Goal: Task Accomplishment & Management: Use online tool/utility

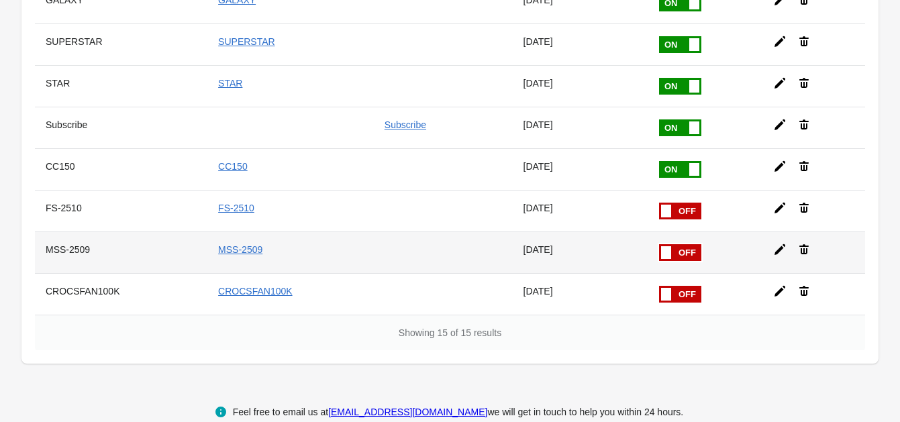
scroll to position [465, 0]
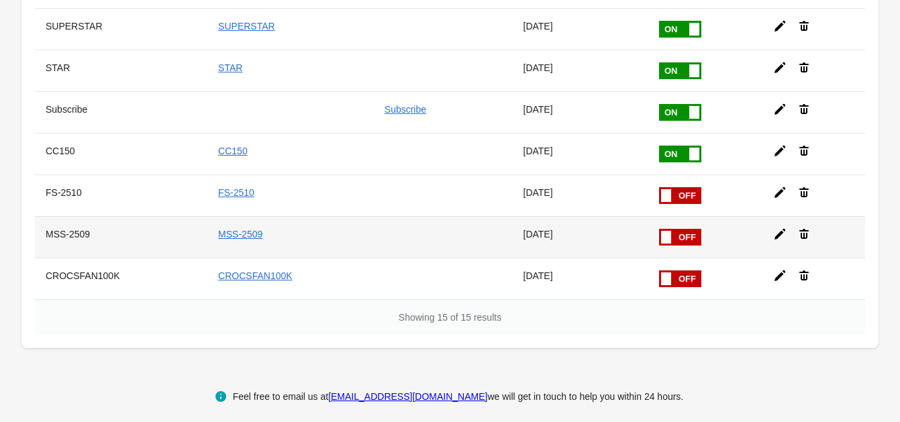
click at [775, 229] on icon at bounding box center [779, 234] width 11 height 11
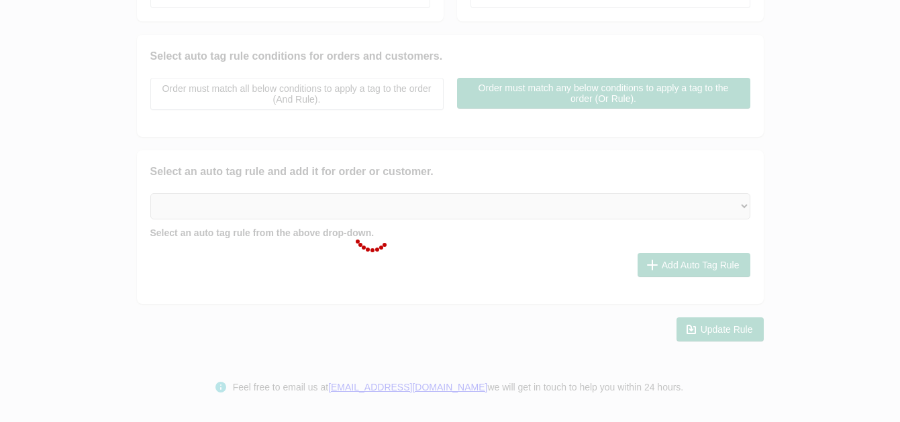
scroll to position [296, 0]
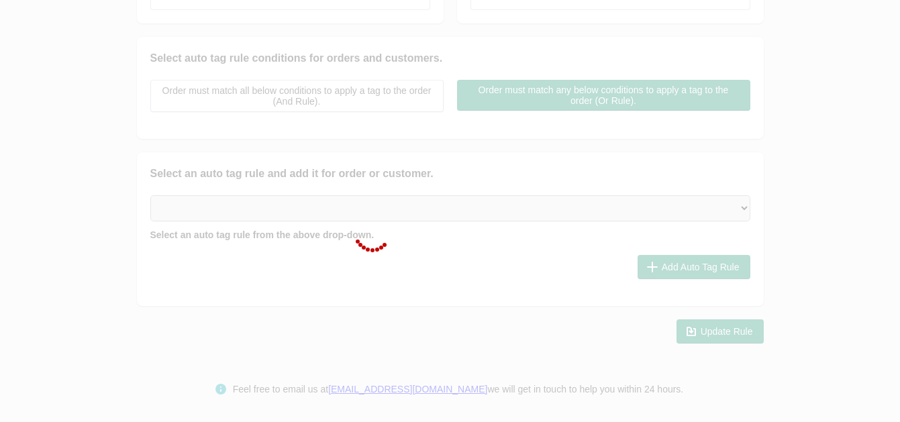
checkbox input "false"
type input "MSS-2509"
checkbox input "true"
type input "MSS-2509"
select select "2"
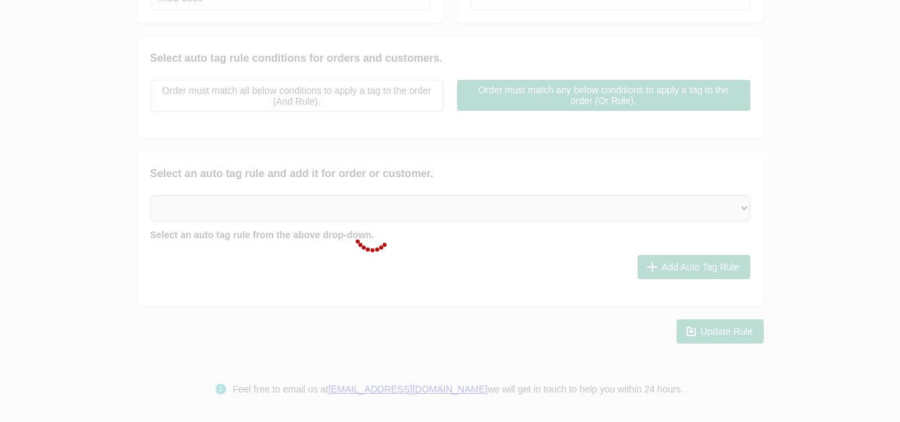
select select "2"
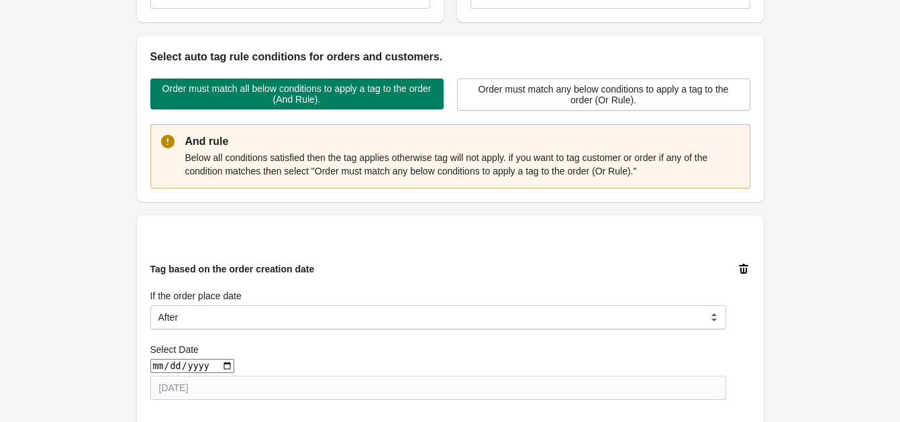
scroll to position [0, 0]
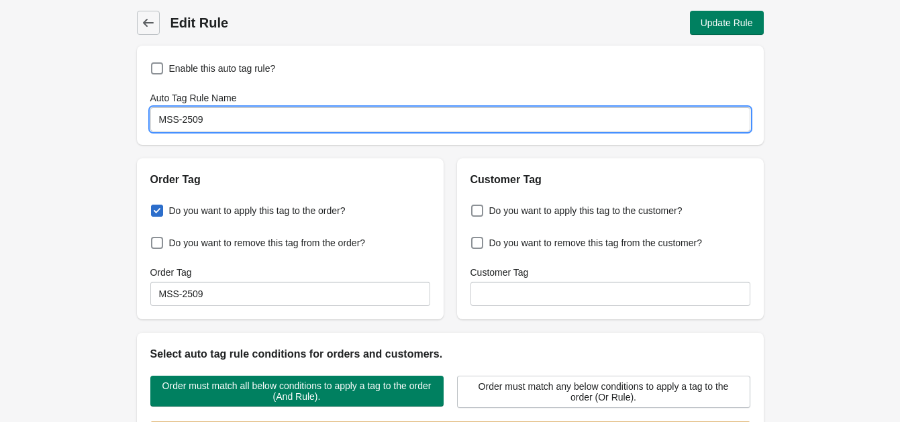
drag, startPoint x: 215, startPoint y: 112, endPoint x: 40, endPoint y: 107, distance: 174.5
type input "Check"
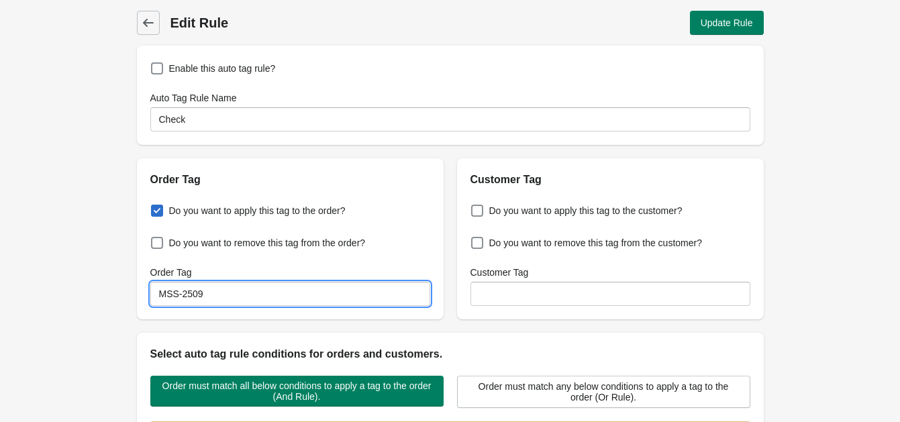
drag, startPoint x: 238, startPoint y: 293, endPoint x: 68, endPoint y: 281, distance: 170.2
paste input "Check"
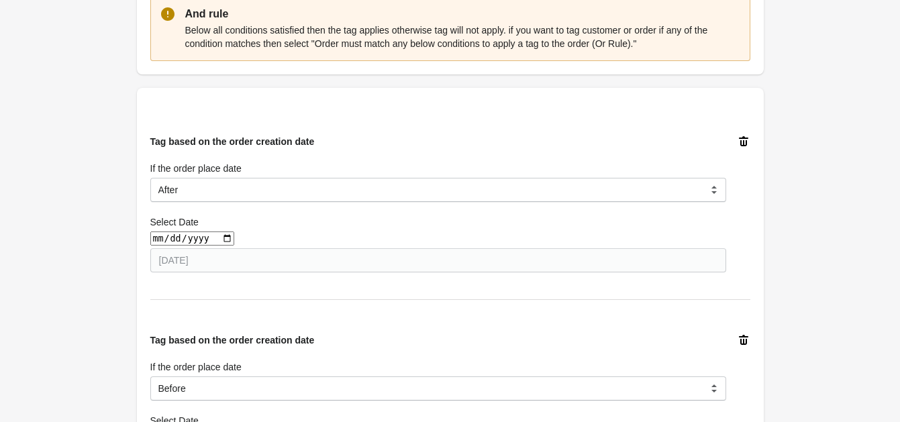
scroll to position [503, 0]
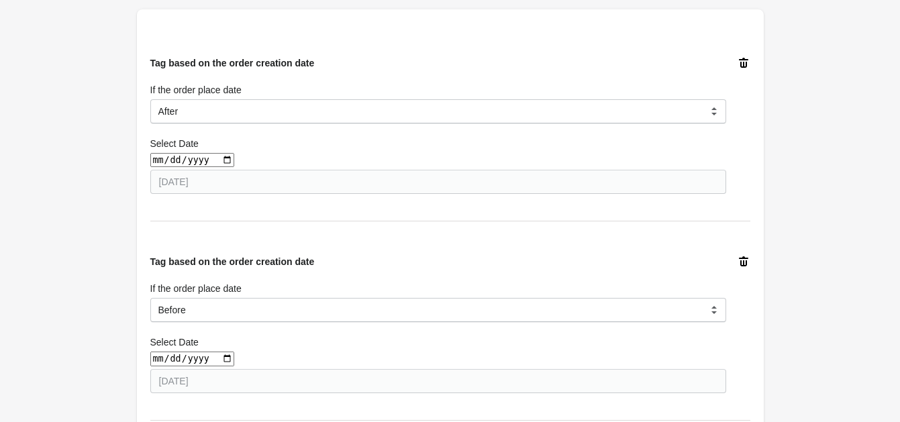
type input "Check"
click at [221, 161] on input "date" at bounding box center [192, 160] width 84 height 14
type input "[DATE]"
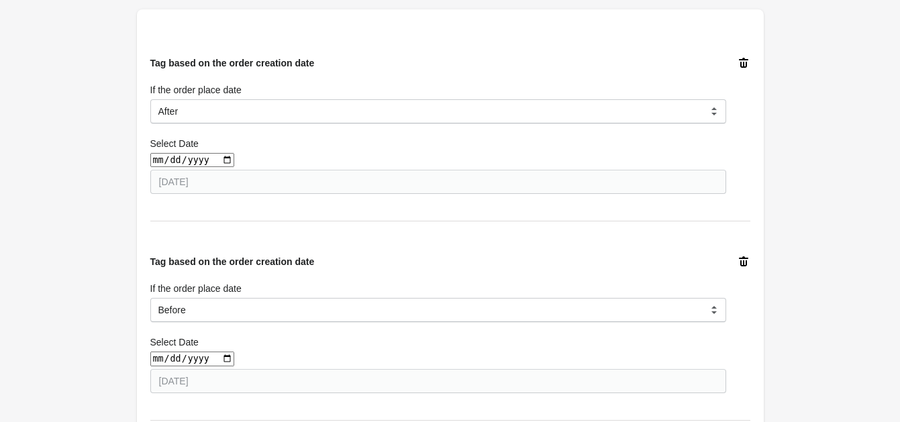
click at [294, 154] on div "[DATE]" at bounding box center [438, 160] width 576 height 14
click at [222, 359] on input "date" at bounding box center [192, 359] width 84 height 14
type input "[DATE]"
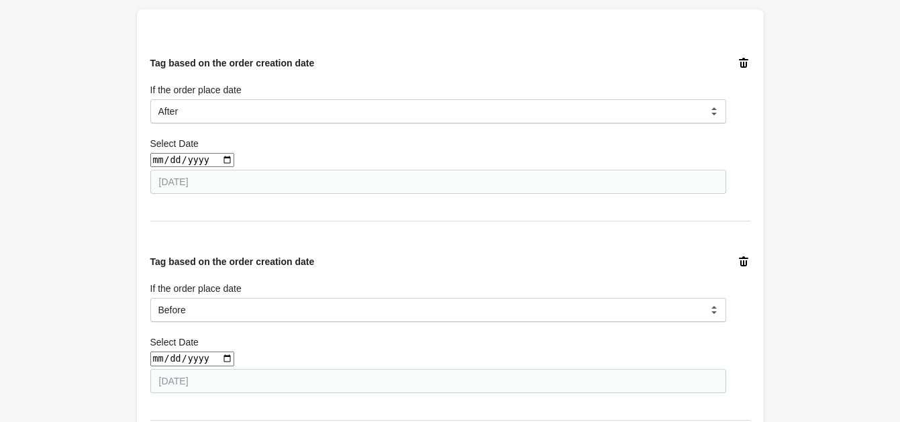
click at [89, 306] on div "Back Edit Rule Update Rule Enable this auto tag rule? Auto Tag Rule Name Check …" at bounding box center [450, 284] width 900 height 1574
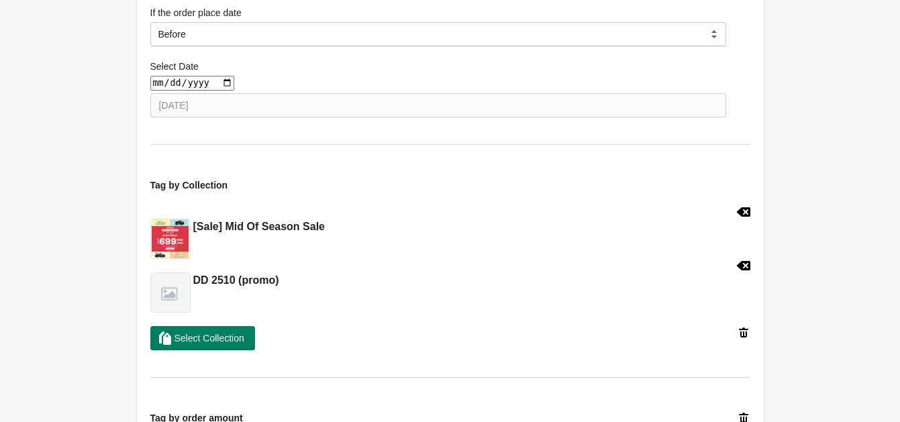
scroll to position [839, 0]
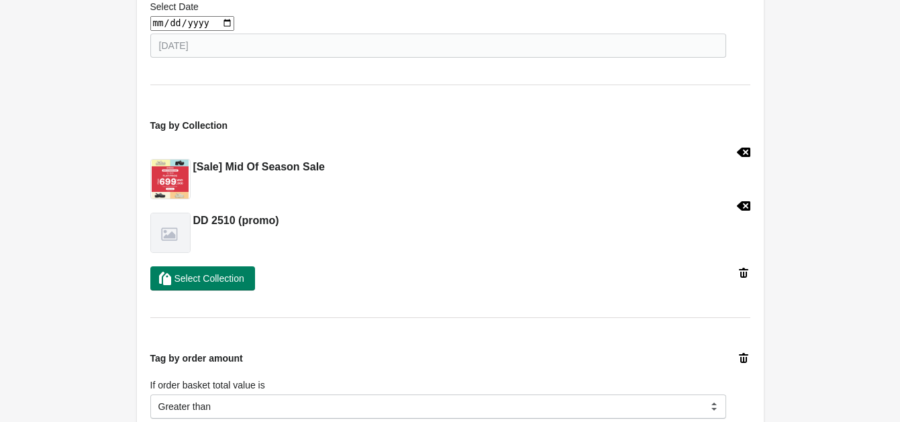
click at [749, 148] on icon at bounding box center [742, 152] width 13 height 9
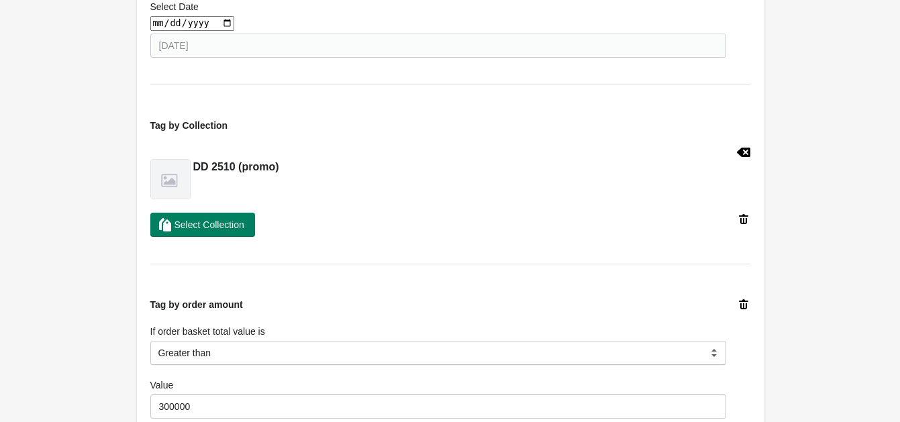
click at [743, 154] on icon at bounding box center [743, 152] width 13 height 13
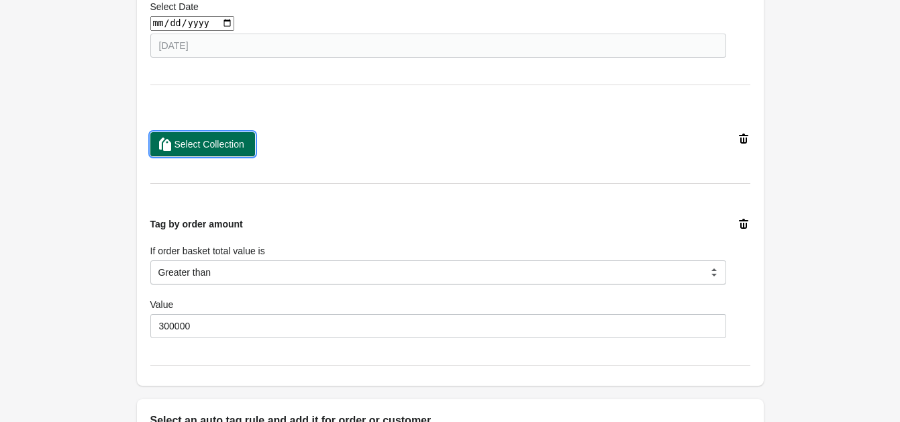
click at [212, 155] on button "Select Collection" at bounding box center [202, 144] width 105 height 24
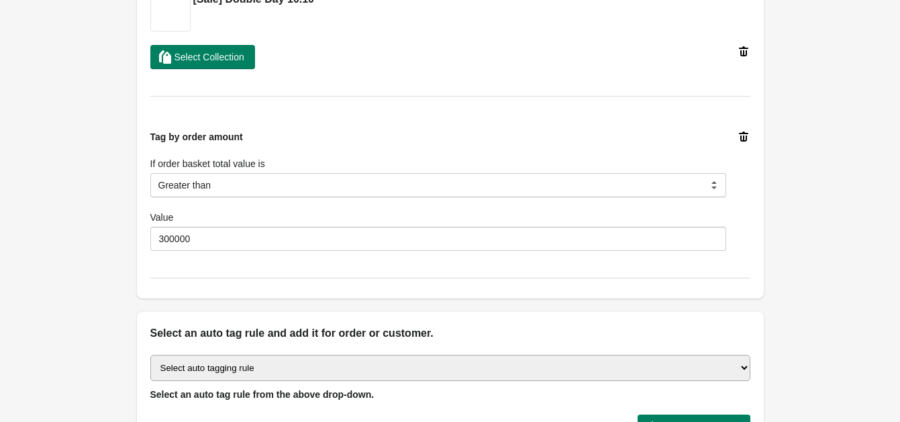
scroll to position [1090, 0]
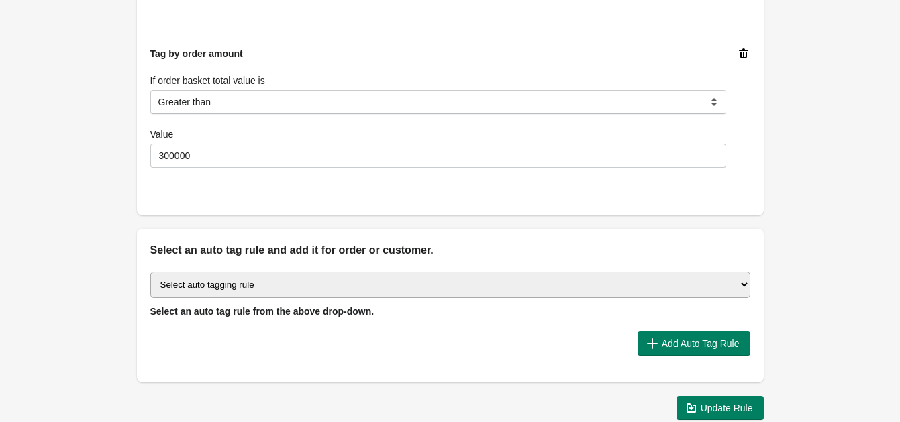
click at [271, 284] on select "Select auto tagging rule Tag by order amount Tag based on the order count (Volu…" at bounding box center [450, 285] width 600 height 26
click at [150, 272] on select "Select auto tagging rule Tag by order amount Tag based on the order count (Volu…" at bounding box center [450, 285] width 600 height 26
click at [323, 278] on select "Select auto tagging rule Tag by order amount Tag based on the order count (Volu…" at bounding box center [450, 285] width 600 height 26
select select "42"
click at [150, 272] on select "Select auto tagging rule Tag by order amount Tag based on the order count (Volu…" at bounding box center [450, 285] width 600 height 26
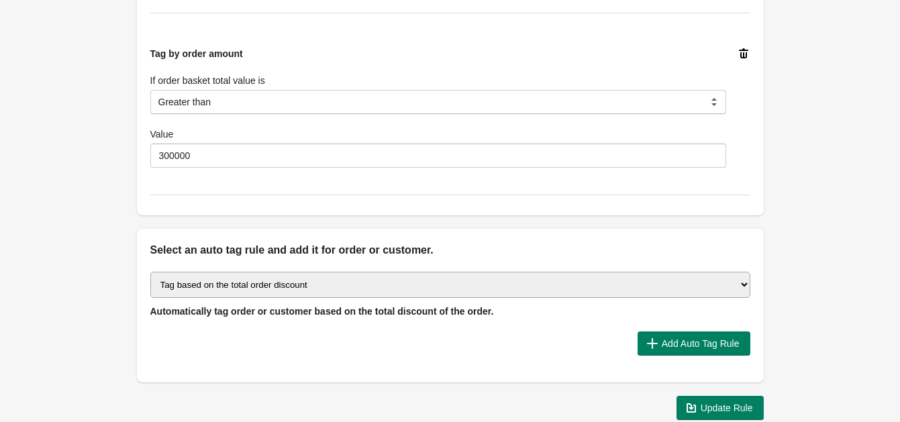
click at [327, 282] on select "Select auto tagging rule Tag by order amount Tag based on the order count (Volu…" at bounding box center [450, 285] width 600 height 26
click at [694, 338] on span "Add Auto Tag Rule" at bounding box center [701, 343] width 78 height 11
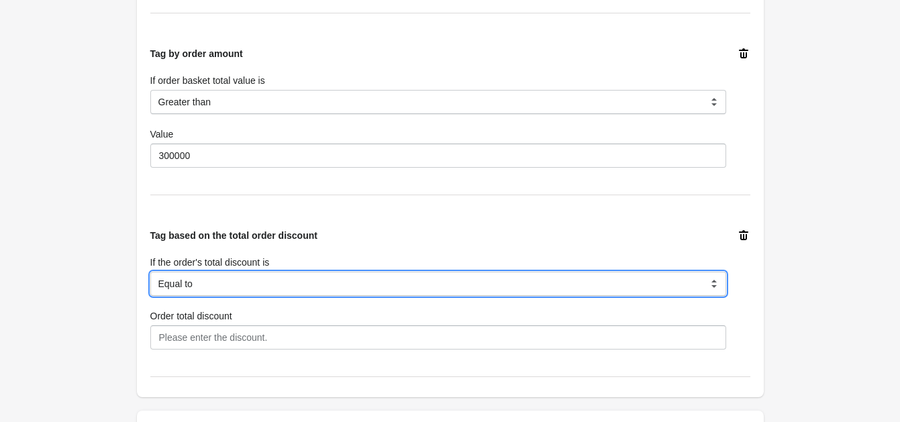
click at [238, 283] on select "Equal to Greater than Less than" at bounding box center [438, 284] width 576 height 24
select select "3"
click at [150, 272] on select "Equal to Greater than Less than" at bounding box center [438, 284] width 576 height 24
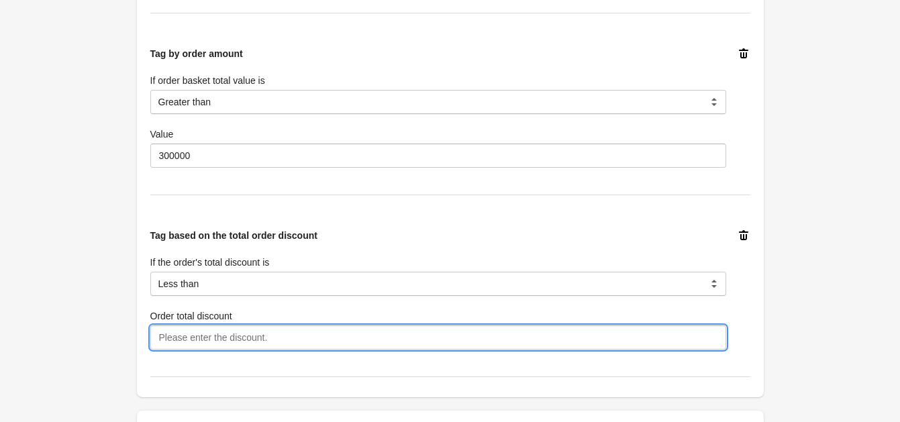
click at [182, 346] on input "Order total discount" at bounding box center [438, 337] width 576 height 24
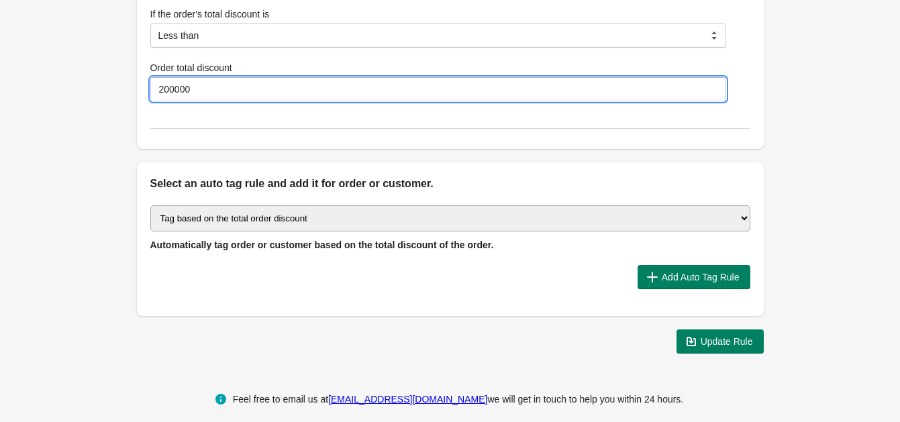
scroll to position [1348, 0]
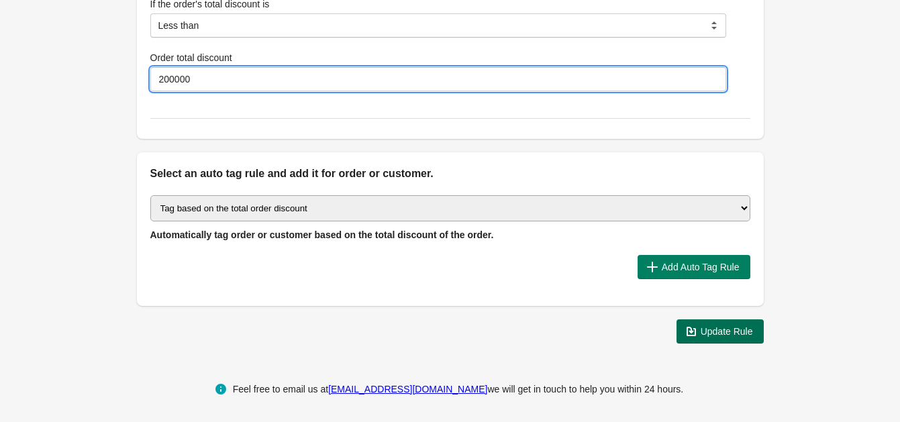
type input "200000"
click at [718, 335] on span "Update Rule" at bounding box center [727, 331] width 52 height 11
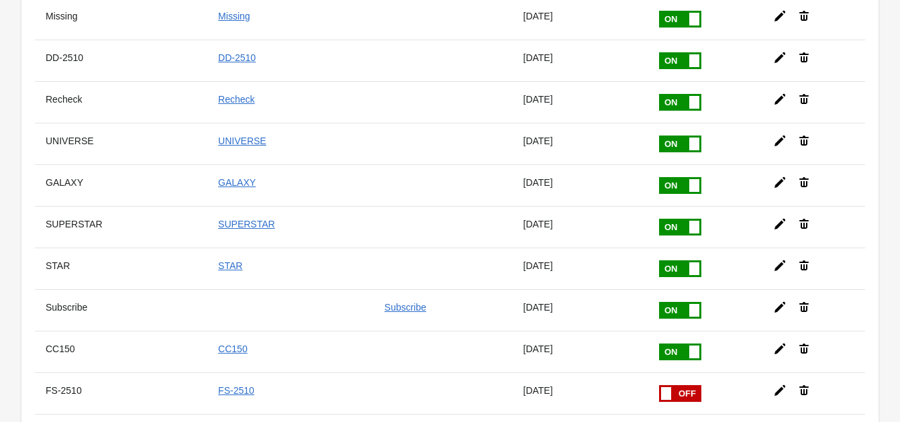
scroll to position [465, 0]
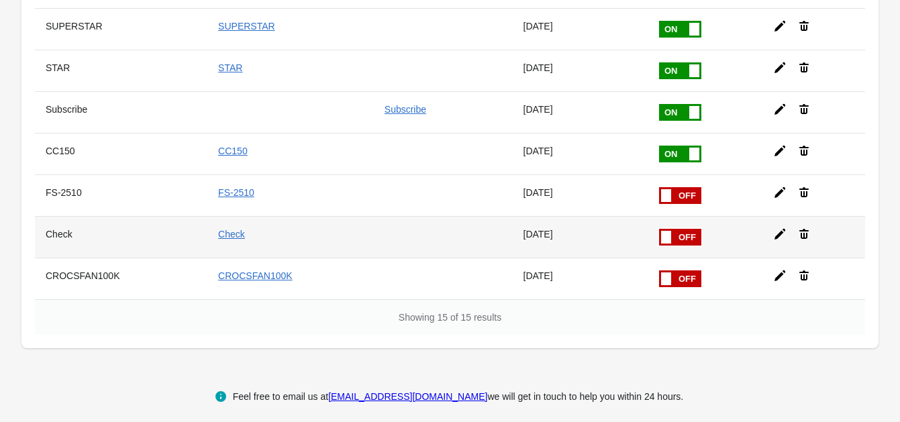
click at [661, 232] on span at bounding box center [666, 237] width 10 height 13
click at [0, 0] on input "checkbox" at bounding box center [0, 0] width 0 height 0
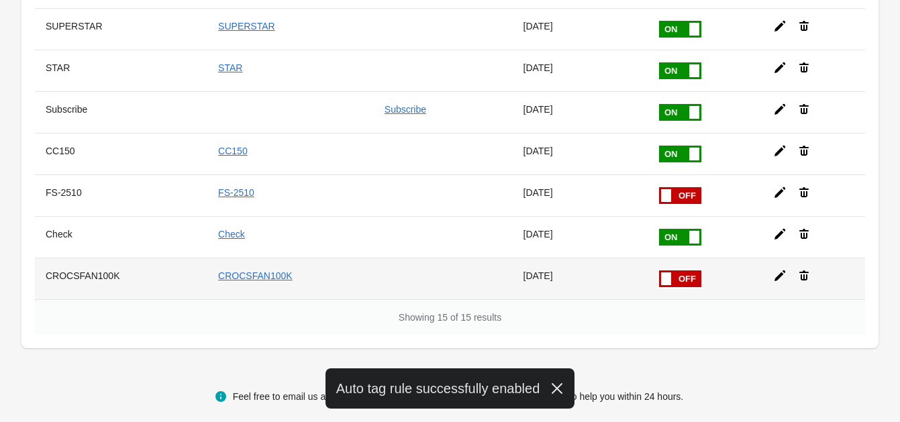
click at [780, 270] on icon at bounding box center [779, 275] width 11 height 11
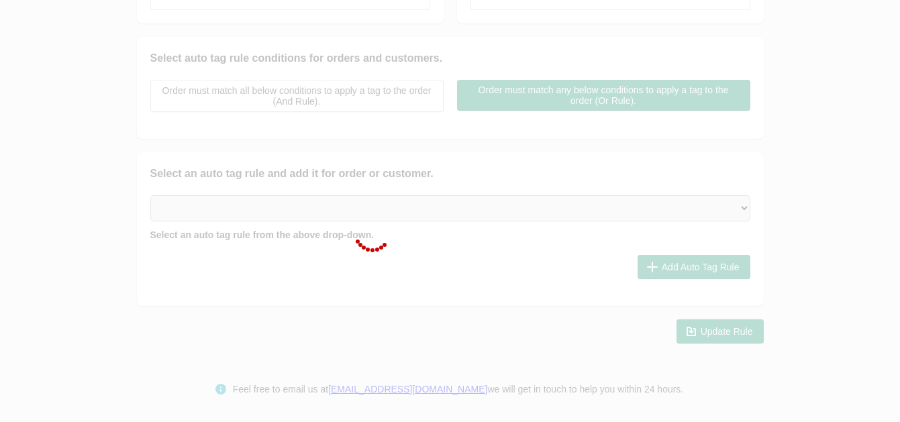
checkbox input "false"
type input "CROCSFAN100K"
checkbox input "true"
type input "CROCSFAN100K"
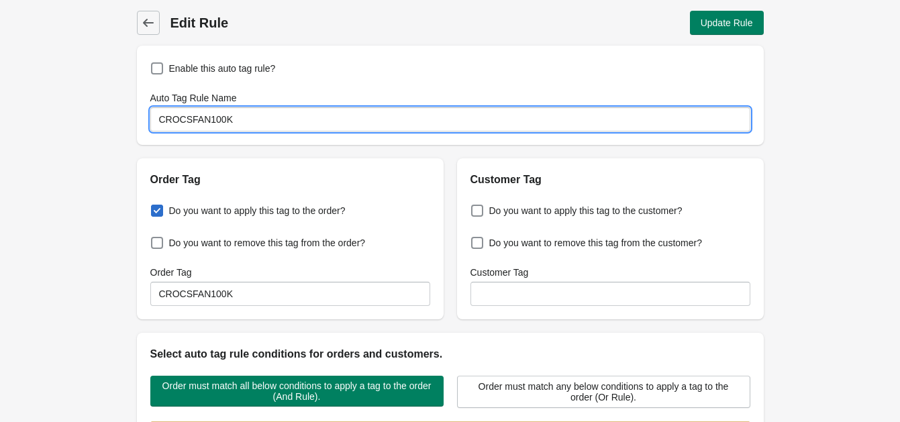
drag, startPoint x: 228, startPoint y: 114, endPoint x: 101, endPoint y: 111, distance: 126.8
type input "Check2"
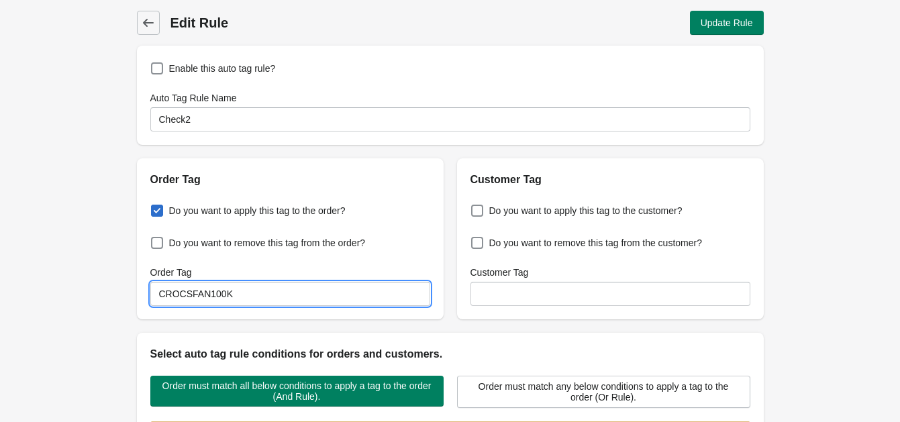
drag, startPoint x: 232, startPoint y: 301, endPoint x: 0, endPoint y: 276, distance: 233.5
paste input "heck2"
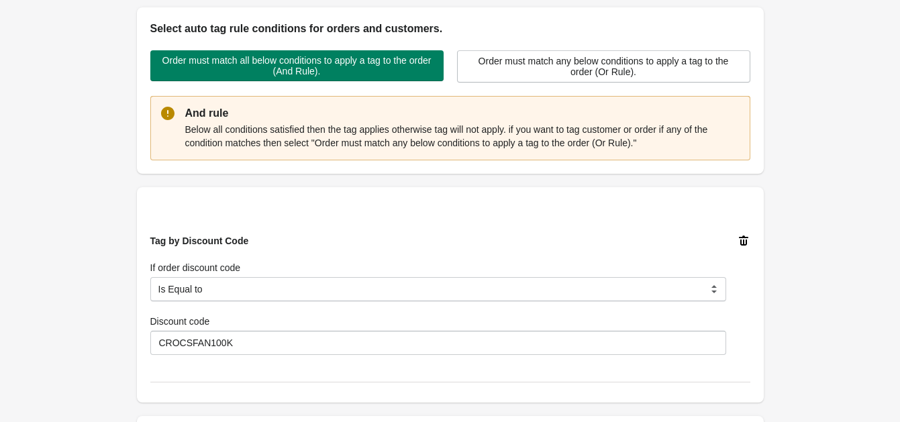
scroll to position [503, 0]
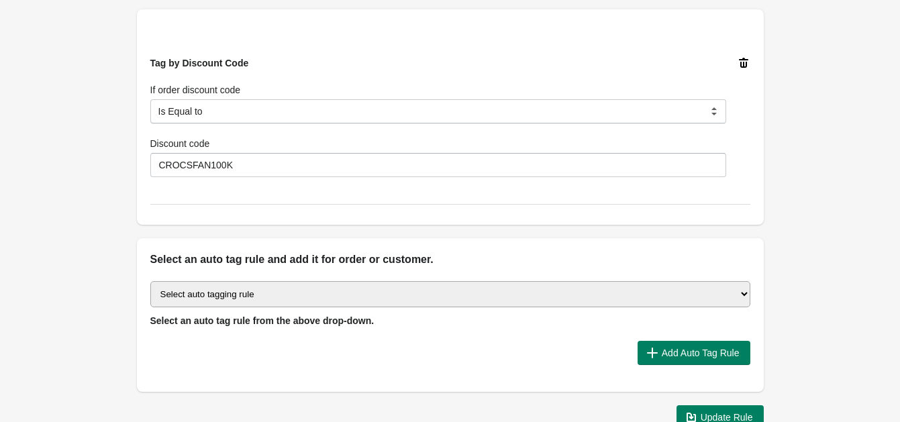
type input "Check2"
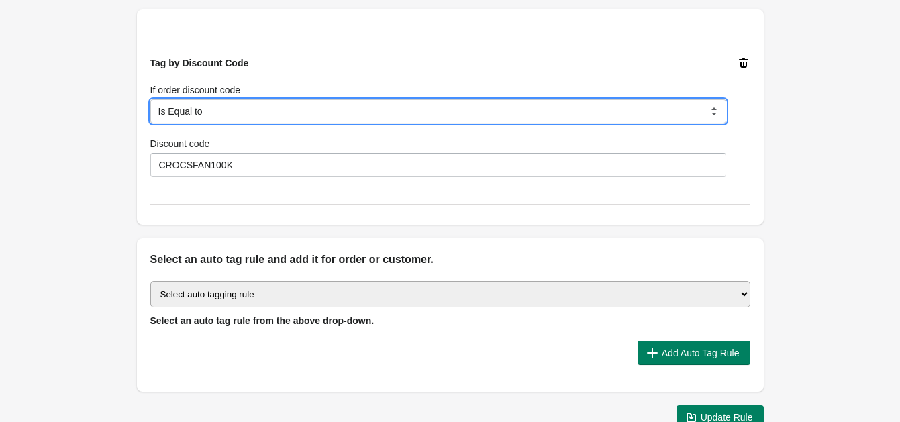
click at [201, 117] on select "Is Equal to Contain Is not Equal to Does not contain Is using any discount code…" at bounding box center [438, 111] width 576 height 24
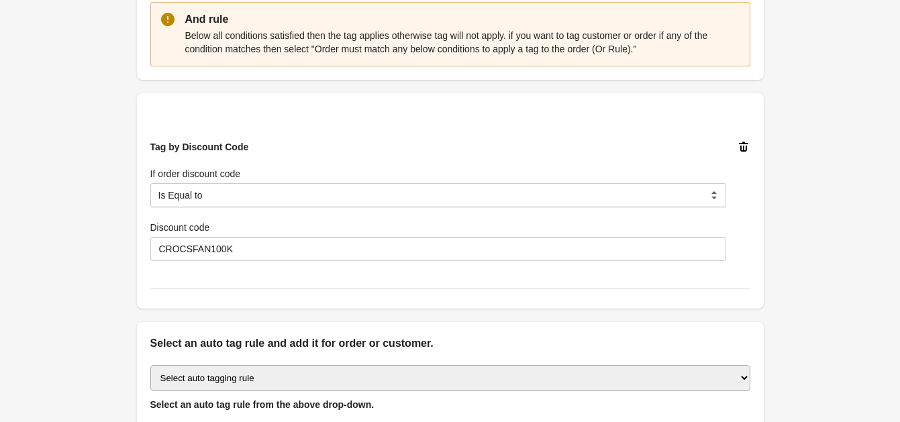
click at [741, 145] on icon at bounding box center [743, 147] width 9 height 10
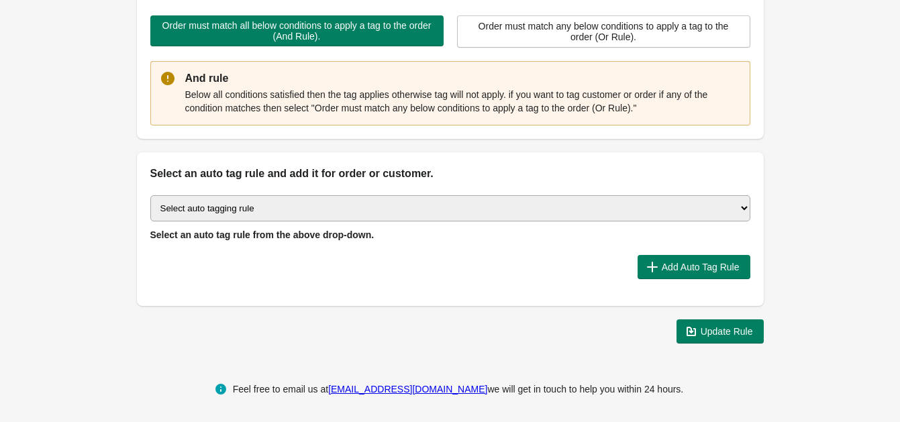
click at [218, 229] on span "Select an auto tag rule from the above drop-down." at bounding box center [262, 234] width 224 height 11
click at [229, 201] on select "Select auto tagging rule Tag by order amount Tag based on the order count (Volu…" at bounding box center [450, 208] width 600 height 26
select select "74"
click at [150, 195] on select "Select auto tagging rule Tag by order amount Tag based on the order count (Volu…" at bounding box center [450, 208] width 600 height 26
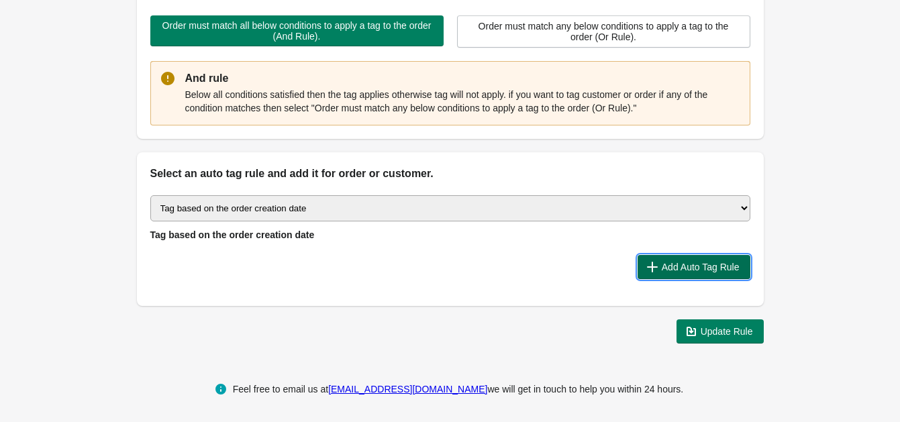
click at [703, 262] on span "Add Auto Tag Rule" at bounding box center [701, 267] width 78 height 11
select select "2"
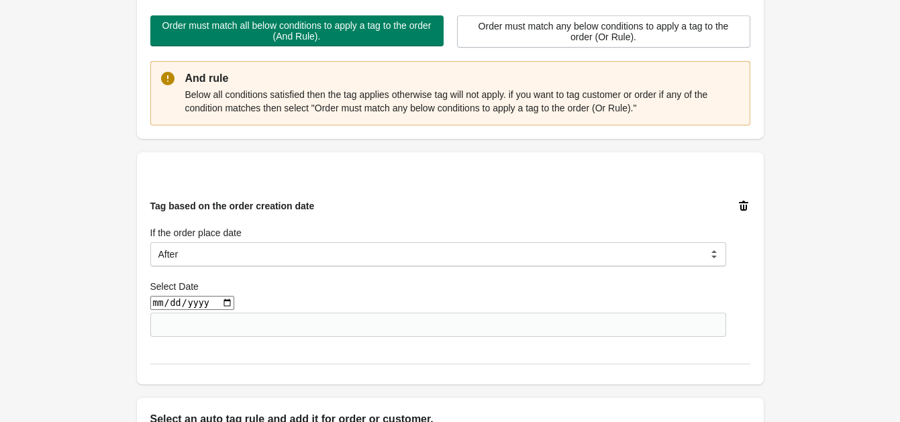
click at [218, 301] on input "date" at bounding box center [192, 303] width 84 height 14
type input "[DATE]"
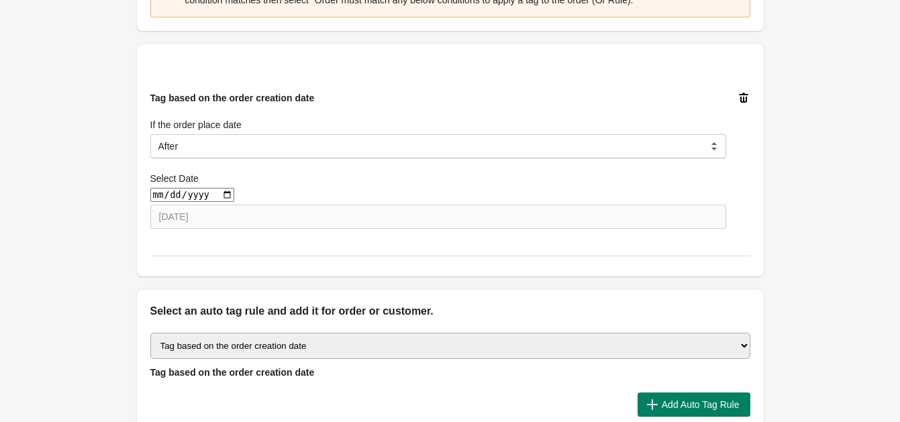
scroll to position [528, 0]
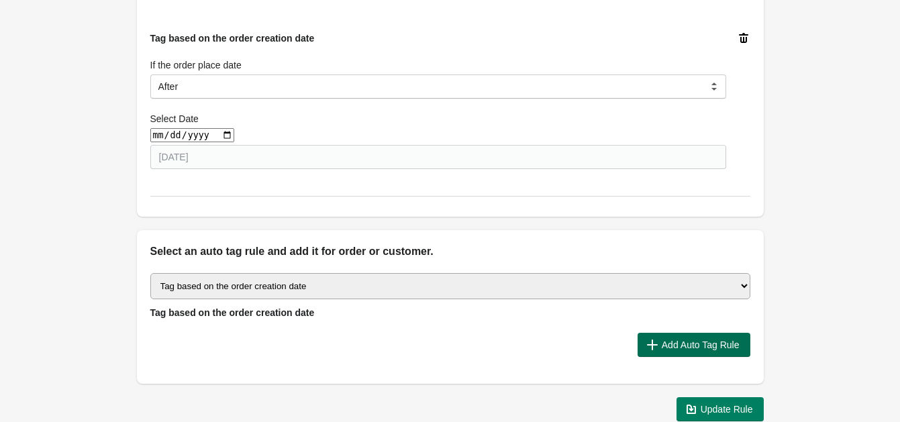
click at [679, 340] on span "Add Auto Tag Rule" at bounding box center [701, 345] width 78 height 11
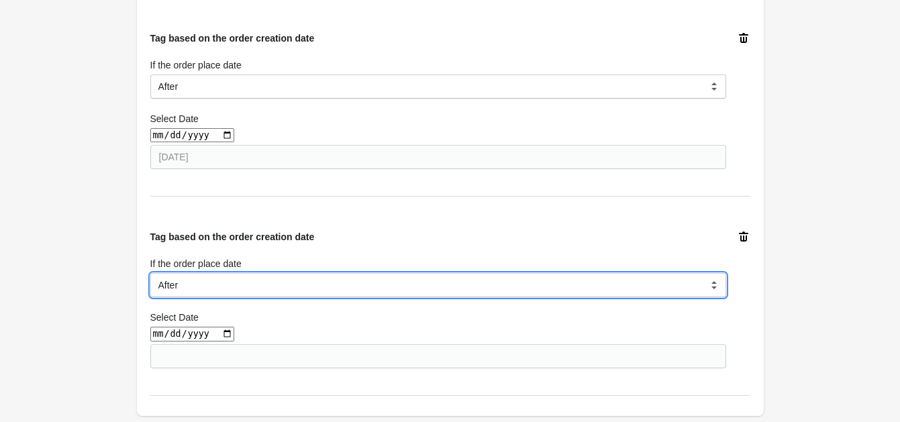
click at [215, 285] on select "Before After Equal to" at bounding box center [438, 285] width 576 height 24
select select "3"
click at [150, 273] on select "Before After Equal to" at bounding box center [438, 285] width 576 height 24
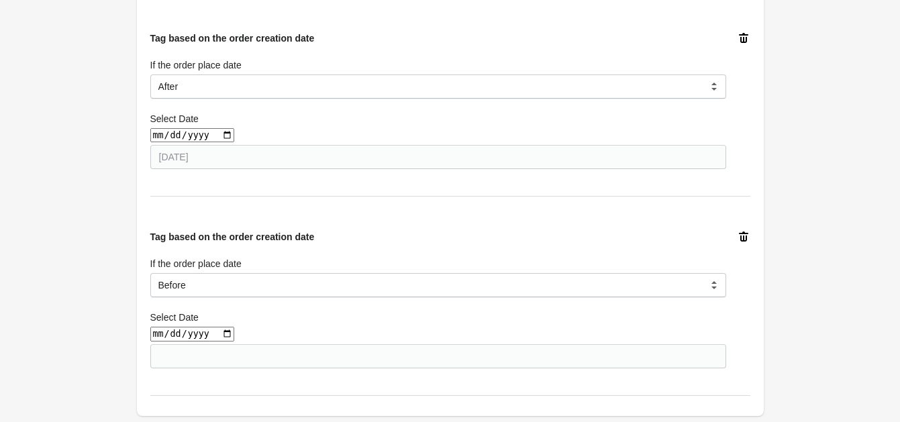
click at [178, 333] on input "date" at bounding box center [192, 334] width 84 height 14
click at [216, 334] on input "date" at bounding box center [192, 334] width 84 height 14
type input "[DATE]"
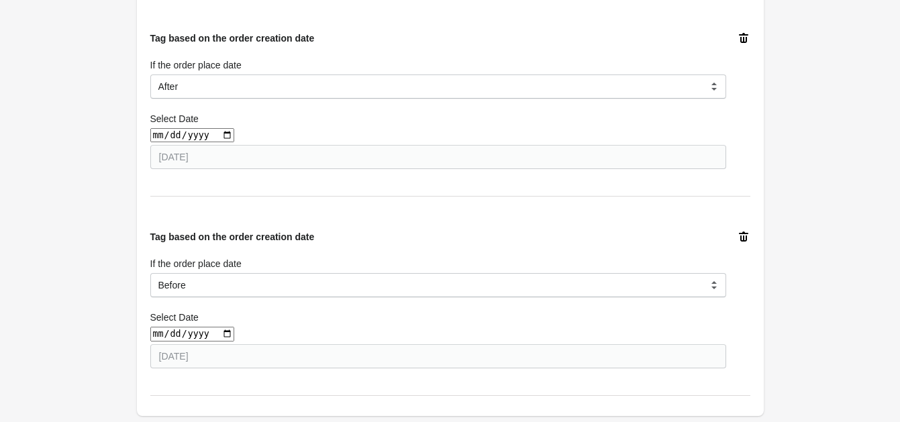
click at [101, 305] on div "Back Edit Rule Update Rule Enable this auto tag rule? Auto Tag Rule Name Check2…" at bounding box center [450, 51] width 900 height 1159
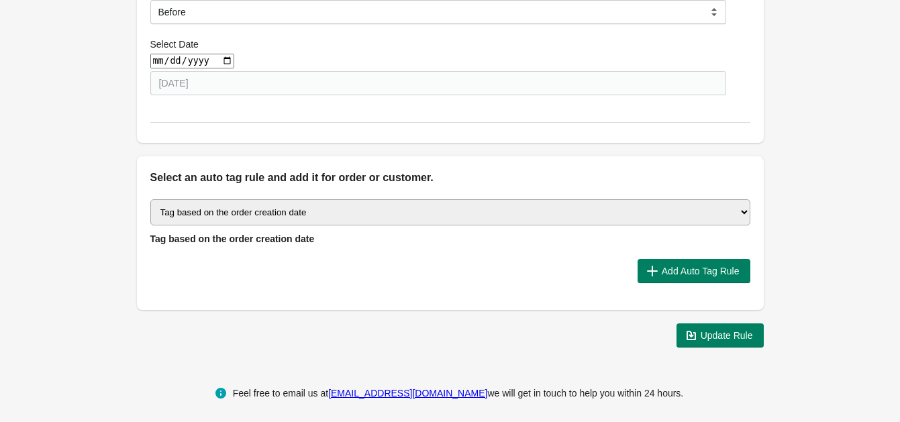
scroll to position [805, 0]
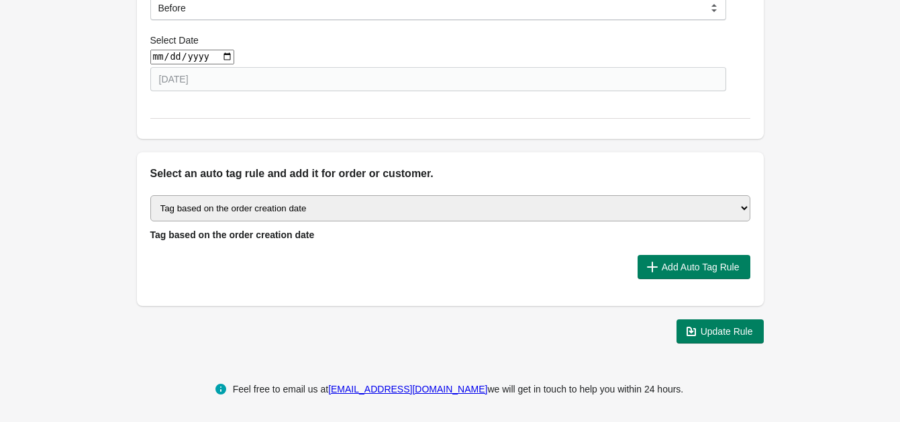
click at [254, 212] on select "Select auto tagging rule Tag by order amount Tag based on the order count (Volu…" at bounding box center [450, 208] width 600 height 26
click at [150, 195] on select "Select auto tagging rule Tag by order amount Tag based on the order count (Volu…" at bounding box center [450, 208] width 600 height 26
click at [701, 250] on div "Add Auto Tag Rule" at bounding box center [445, 261] width 611 height 35
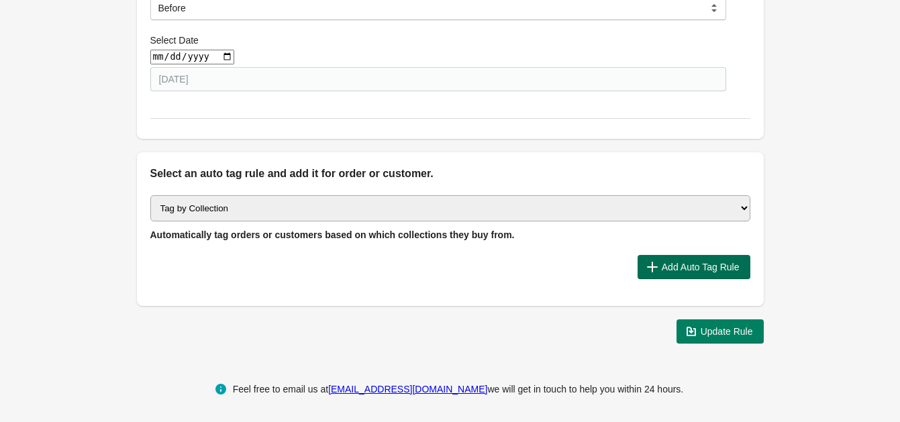
click at [706, 256] on button "Add Auto Tag Rule" at bounding box center [693, 267] width 113 height 24
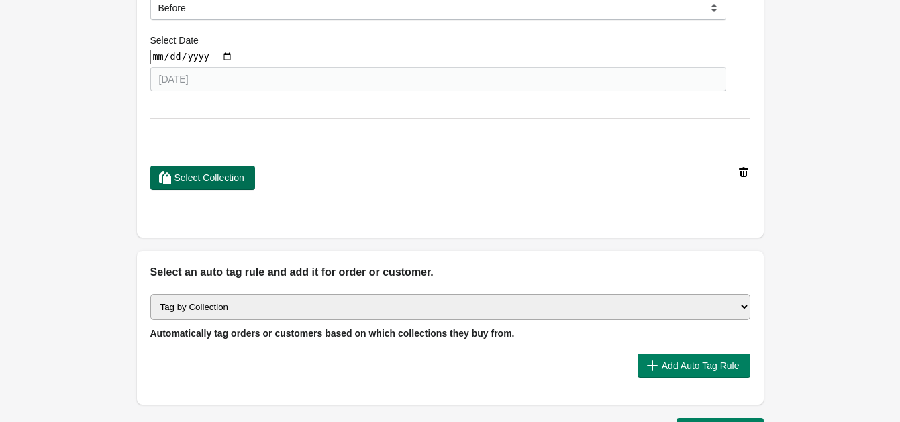
click at [193, 180] on span "Select Collection" at bounding box center [209, 177] width 70 height 11
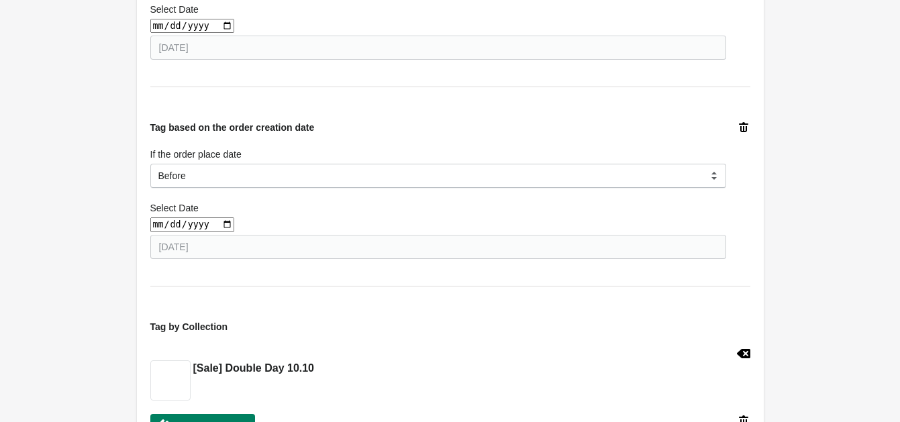
scroll to position [889, 0]
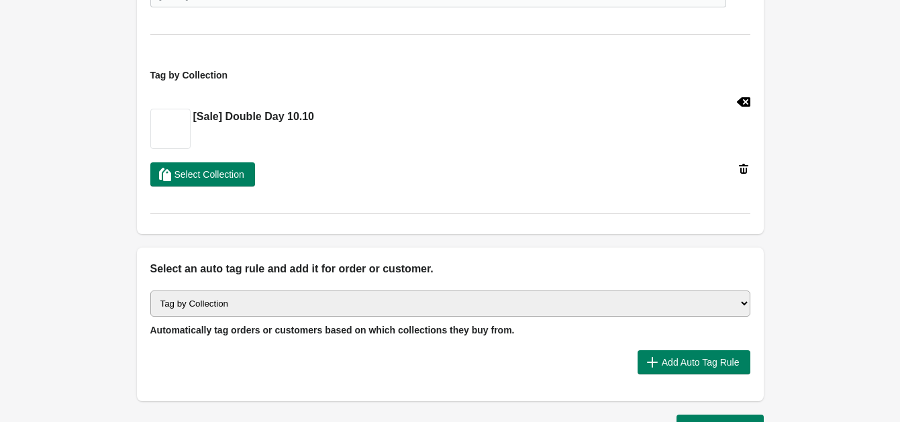
click at [269, 311] on select "Select auto tagging rule Tag by order amount Tag based on the order count (Volu…" at bounding box center [450, 304] width 600 height 26
click at [150, 291] on select "Select auto tagging rule Tag by order amount Tag based on the order count (Volu…" at bounding box center [450, 304] width 600 height 26
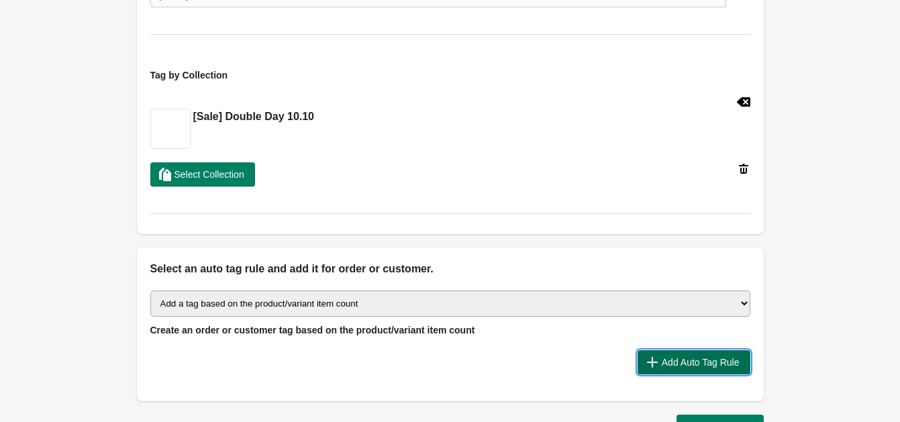
click at [694, 362] on span "Add Auto Tag Rule" at bounding box center [701, 362] width 78 height 11
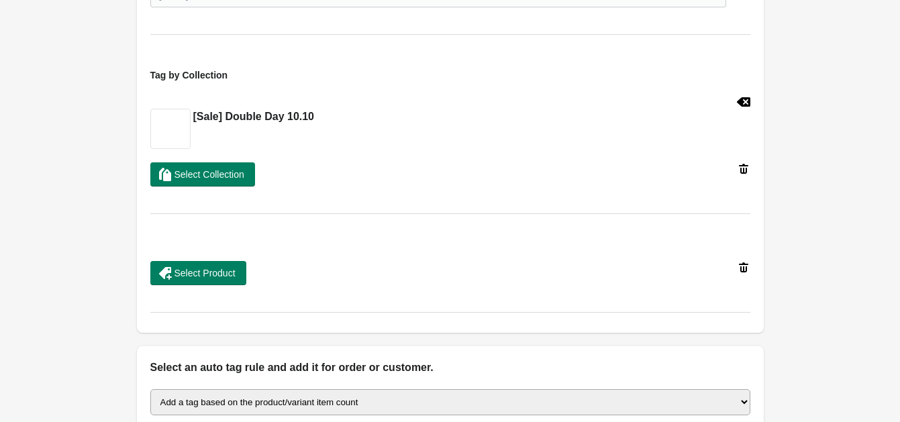
click at [745, 264] on icon at bounding box center [743, 267] width 13 height 13
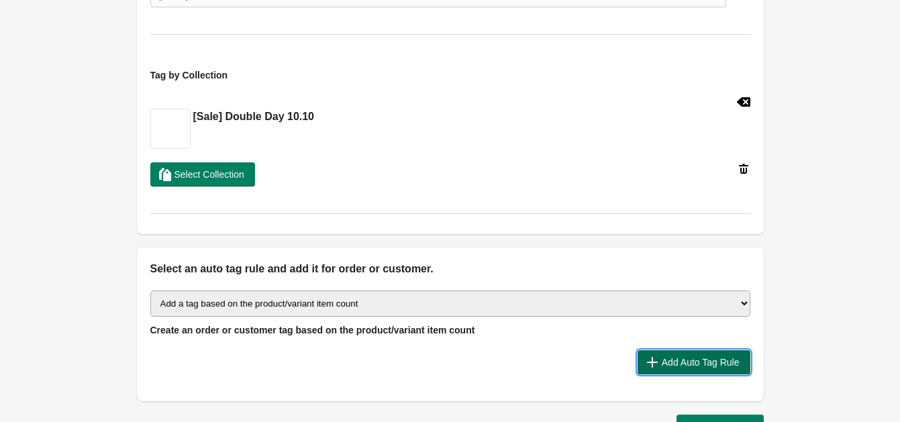
click at [645, 367] on button "Add Auto Tag Rule" at bounding box center [693, 362] width 113 height 24
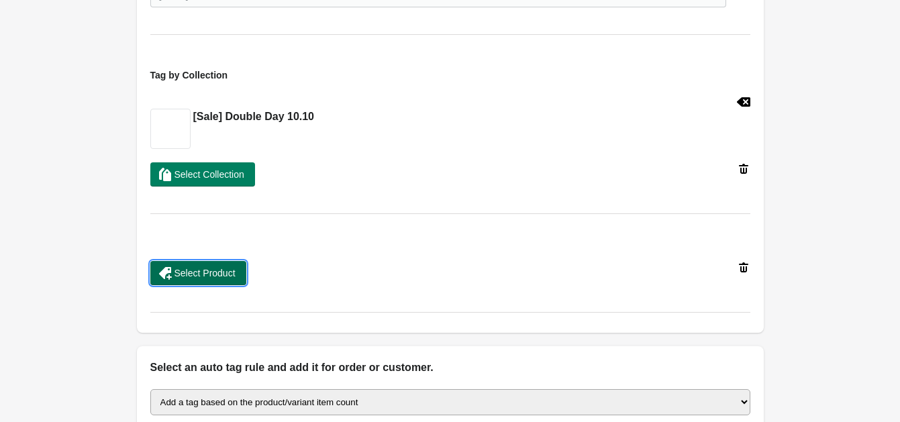
click at [201, 270] on span "Select Product" at bounding box center [204, 273] width 61 height 11
click at [747, 266] on icon at bounding box center [743, 267] width 13 height 13
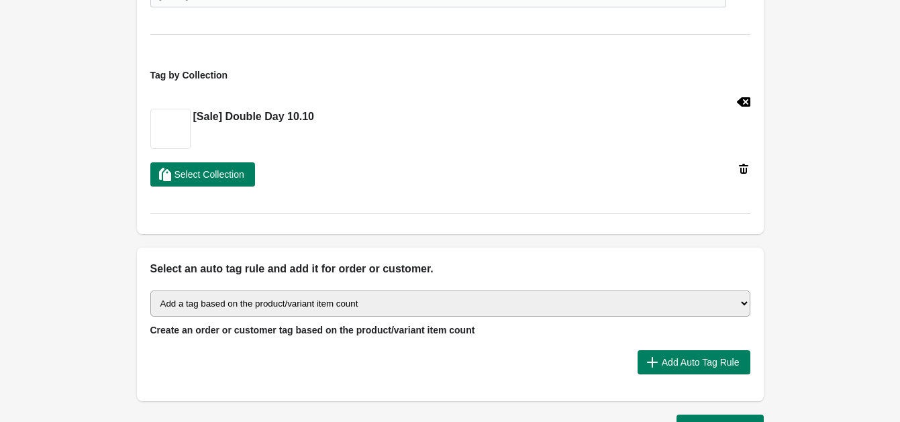
drag, startPoint x: 275, startPoint y: 302, endPoint x: 275, endPoint y: 293, distance: 8.7
click at [275, 302] on select "Select auto tagging rule Tag by order amount Tag based on the order count (Volu…" at bounding box center [450, 304] width 600 height 26
click at [150, 291] on select "Select auto tagging rule Tag by order amount Tag based on the order count (Volu…" at bounding box center [450, 304] width 600 height 26
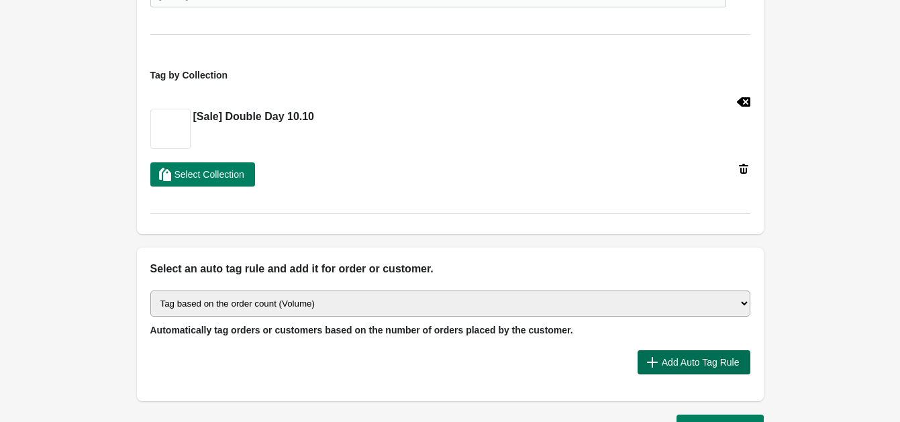
click at [678, 350] on button "Add Auto Tag Rule" at bounding box center [693, 362] width 113 height 24
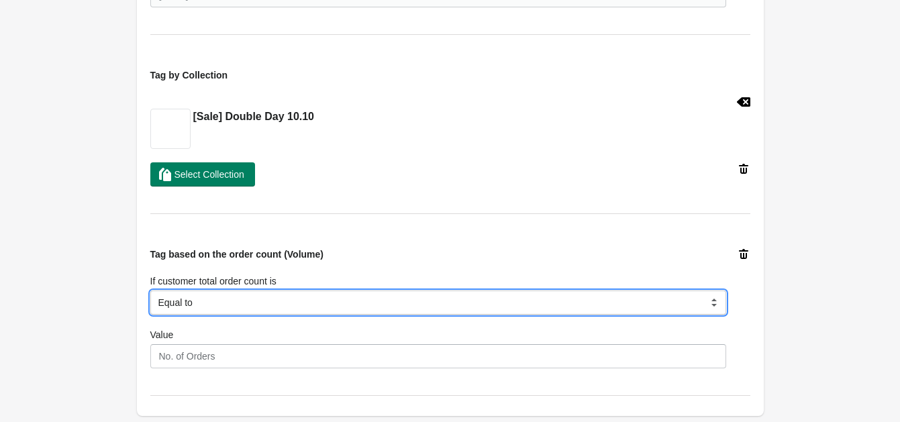
click at [230, 299] on select "Equal to Greater than Less than" at bounding box center [438, 303] width 576 height 24
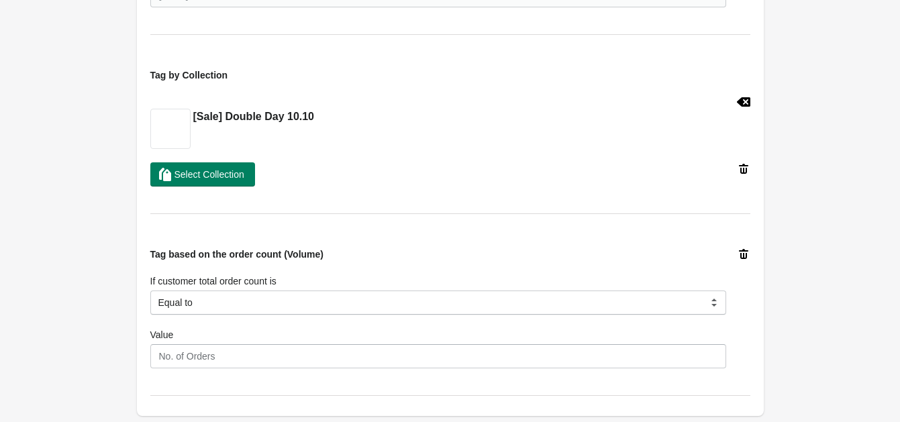
click at [749, 255] on div "Tag based on the order creation date If the order place date Before After Equal…" at bounding box center [450, 20] width 627 height 792
click at [739, 254] on icon at bounding box center [743, 254] width 9 height 10
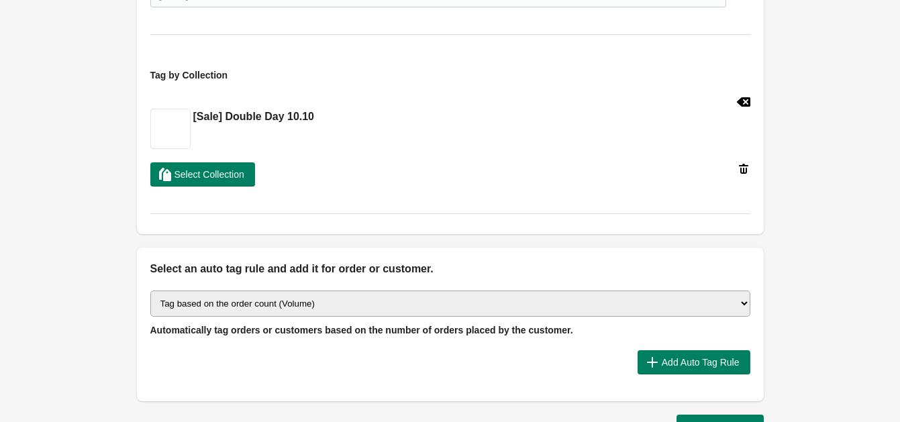
click at [369, 311] on select "Select auto tagging rule Tag by order amount Tag based on the order count (Volu…" at bounding box center [450, 304] width 600 height 26
click at [150, 291] on select "Select auto tagging rule Tag by order amount Tag based on the order count (Volu…" at bounding box center [450, 304] width 600 height 26
click at [589, 307] on select "Select auto tagging rule Tag by order amount Tag based on the order count (Volu…" at bounding box center [450, 304] width 600 height 26
select select "66"
click at [150, 291] on select "Select auto tagging rule Tag by order amount Tag based on the order count (Volu…" at bounding box center [450, 304] width 600 height 26
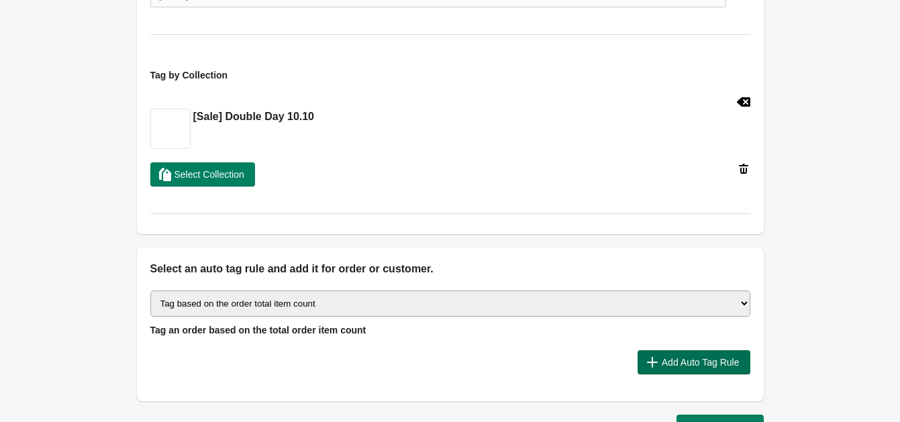
click at [709, 357] on span "Add Auto Tag Rule" at bounding box center [701, 362] width 78 height 11
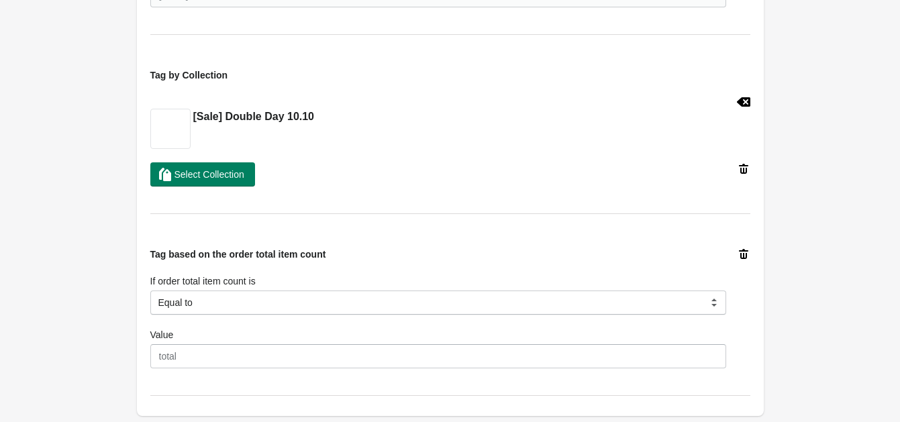
scroll to position [973, 0]
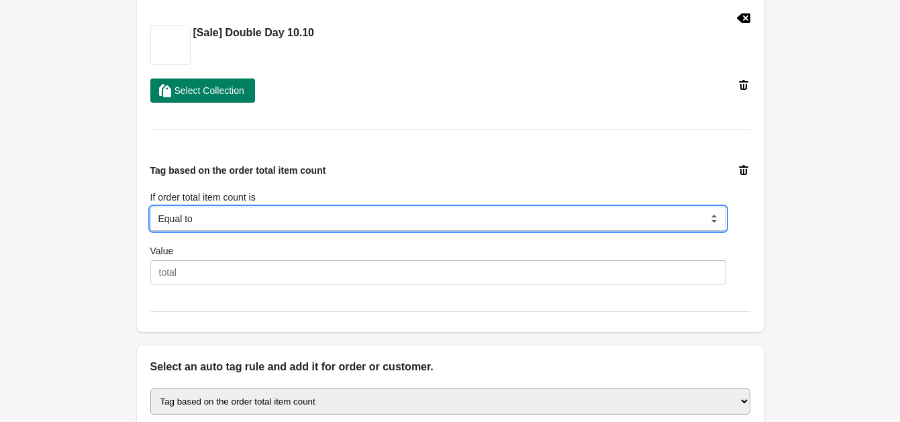
click at [236, 216] on select "Equal to Greater than Less than" at bounding box center [438, 219] width 576 height 24
select select "3"
click at [150, 207] on select "Equal to Greater than Less than" at bounding box center [438, 219] width 576 height 24
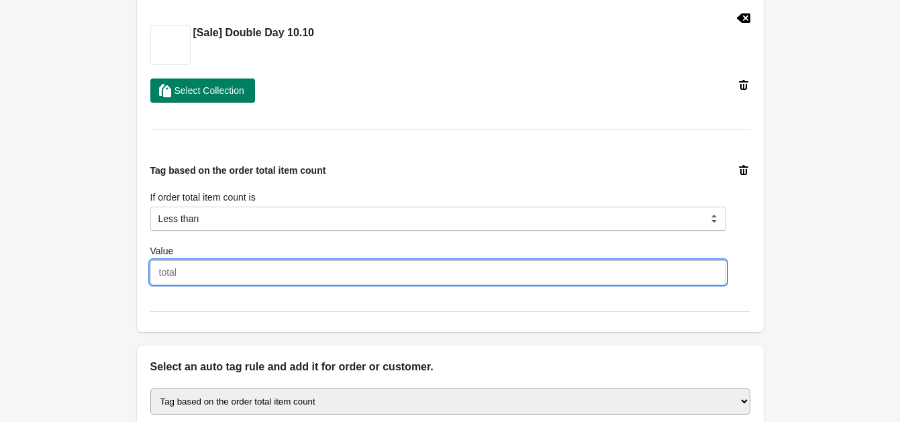
click at [176, 267] on input "Value" at bounding box center [438, 272] width 576 height 24
type input "2"
click at [465, 172] on div "Tag based on the order total item count If order total item count is Equal to G…" at bounding box center [438, 224] width 576 height 121
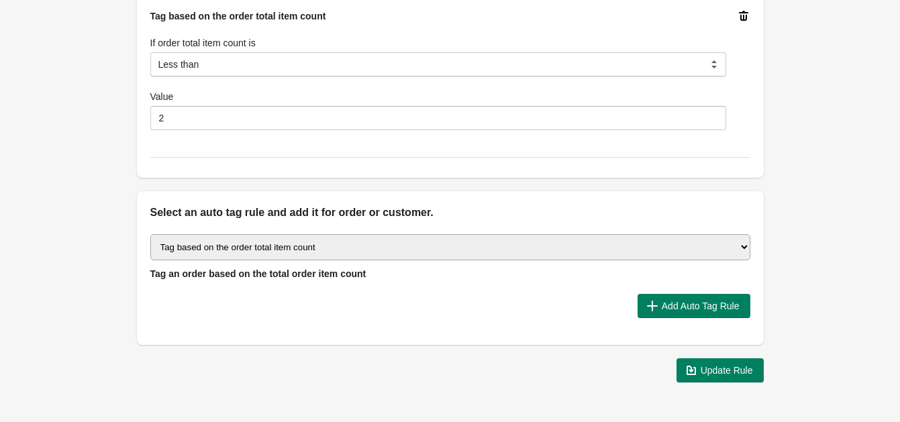
scroll to position [1166, 0]
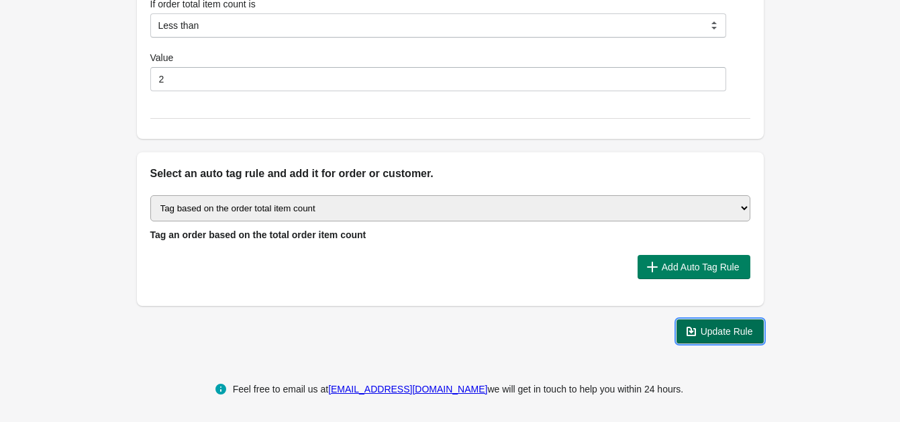
click at [725, 332] on span "Update Rule" at bounding box center [727, 331] width 52 height 11
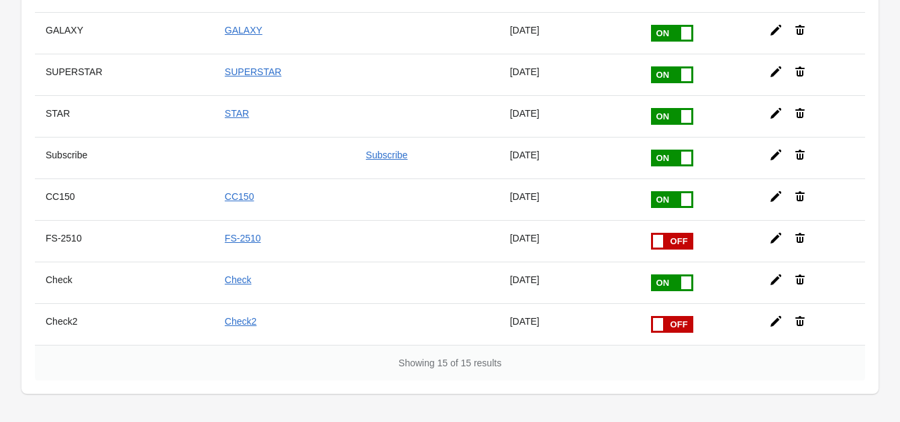
scroll to position [465, 0]
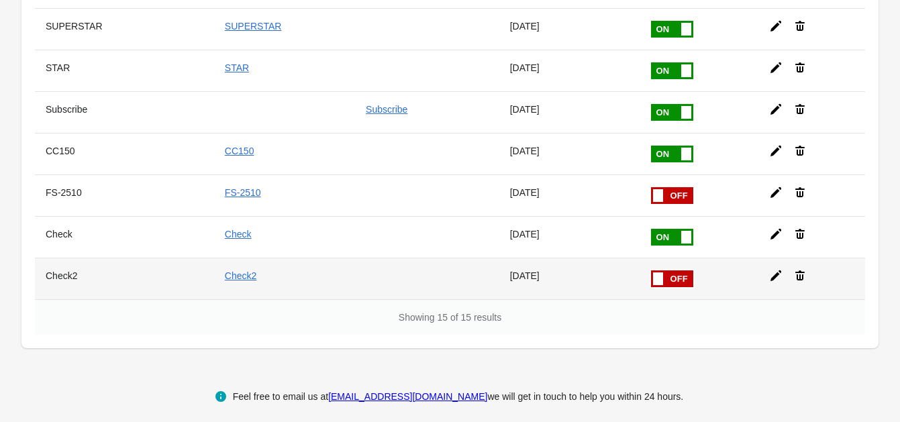
click at [668, 270] on span at bounding box center [651, 270] width 85 height 0
click at [0, 0] on input "checkbox" at bounding box center [0, 0] width 0 height 0
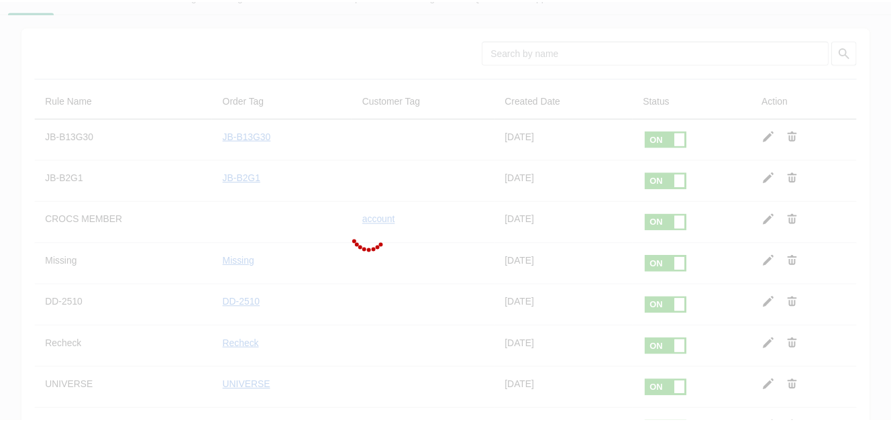
scroll to position [0, 0]
